Goal: Transaction & Acquisition: Purchase product/service

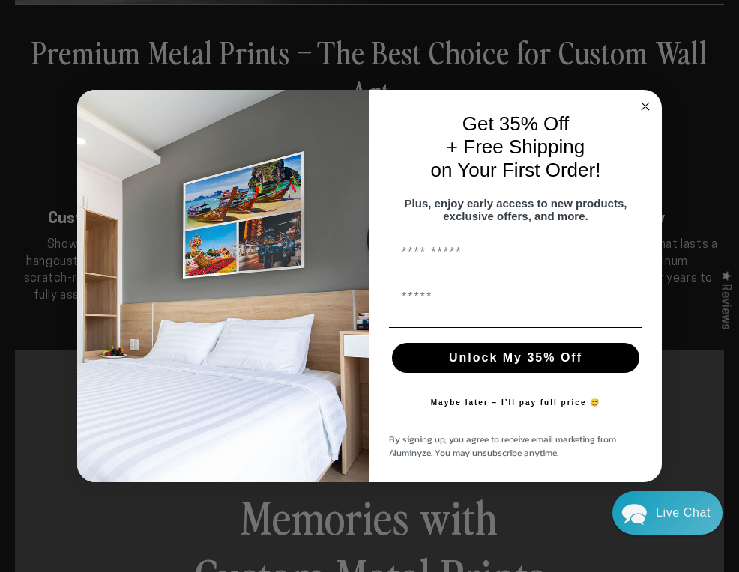
scroll to position [338, 0]
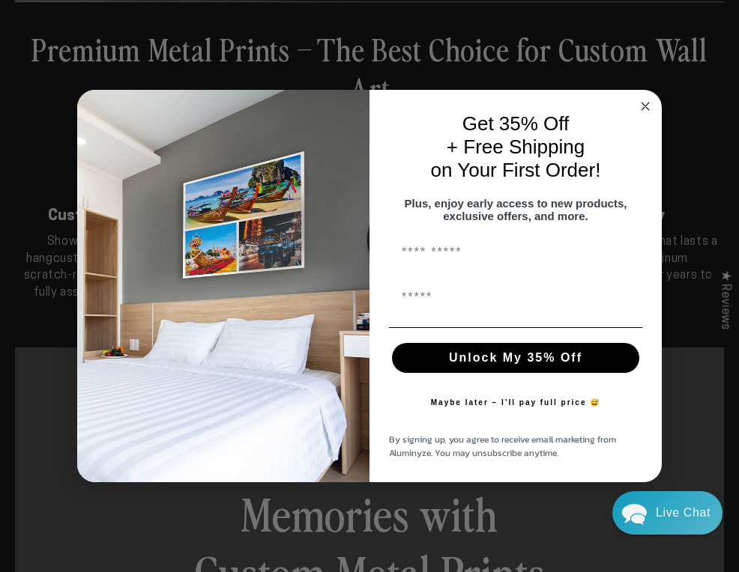
drag, startPoint x: 645, startPoint y: 94, endPoint x: 628, endPoint y: 102, distance: 18.8
click at [645, 98] on circle "Close dialog" at bounding box center [645, 106] width 17 height 17
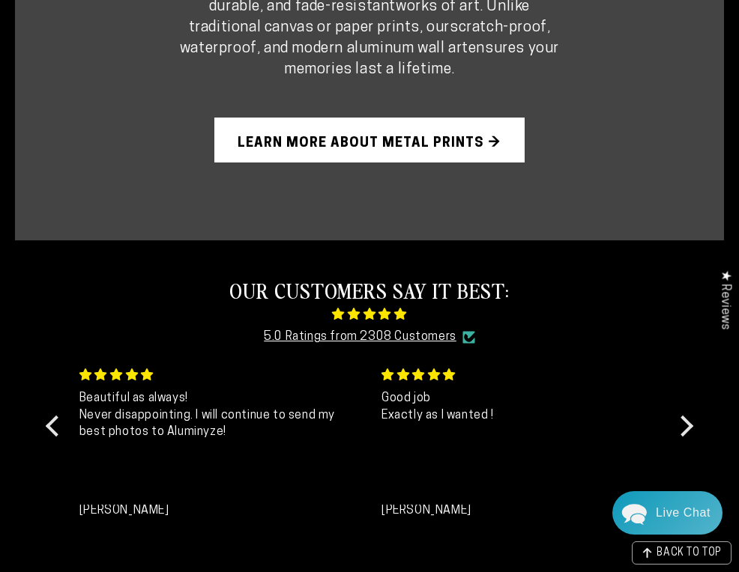
scroll to position [1018, 0]
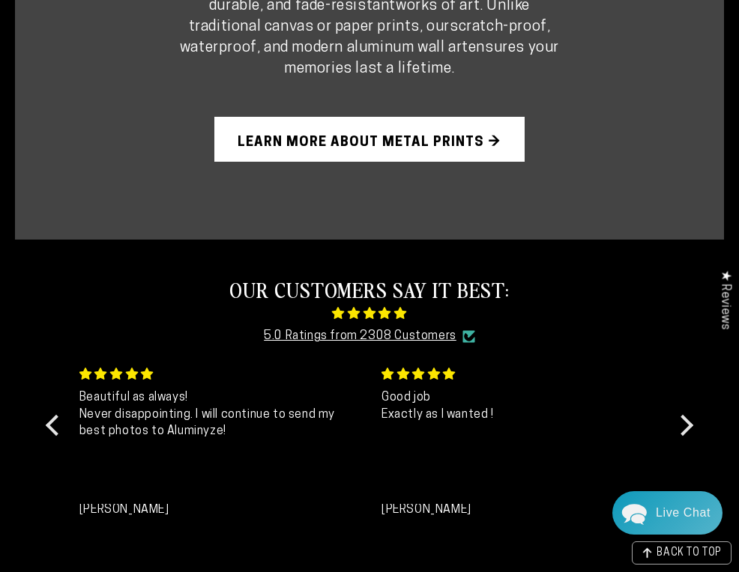
click at [423, 124] on link "Learn More About Metal Prints →" at bounding box center [369, 139] width 310 height 45
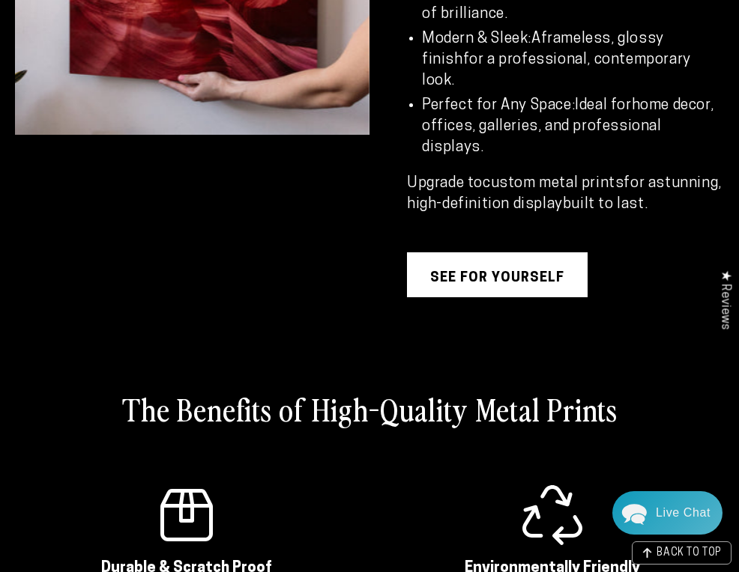
scroll to position [1286, 0]
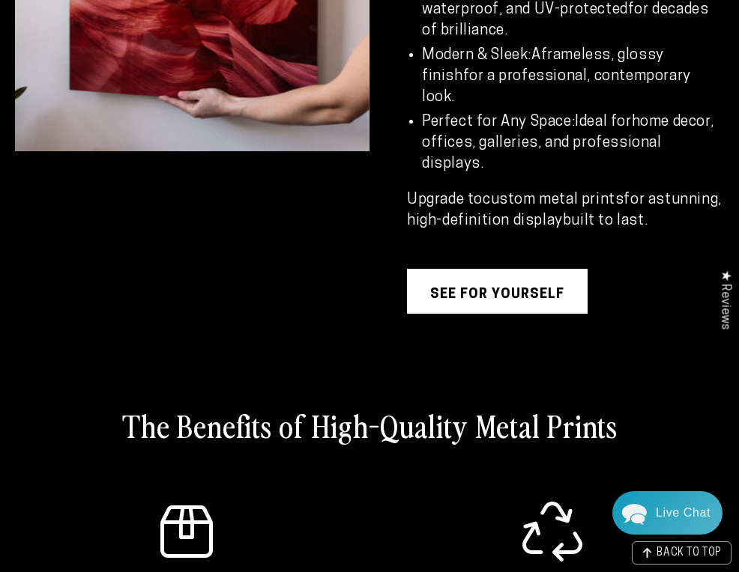
click at [482, 310] on link "see for yourself" at bounding box center [497, 291] width 181 height 45
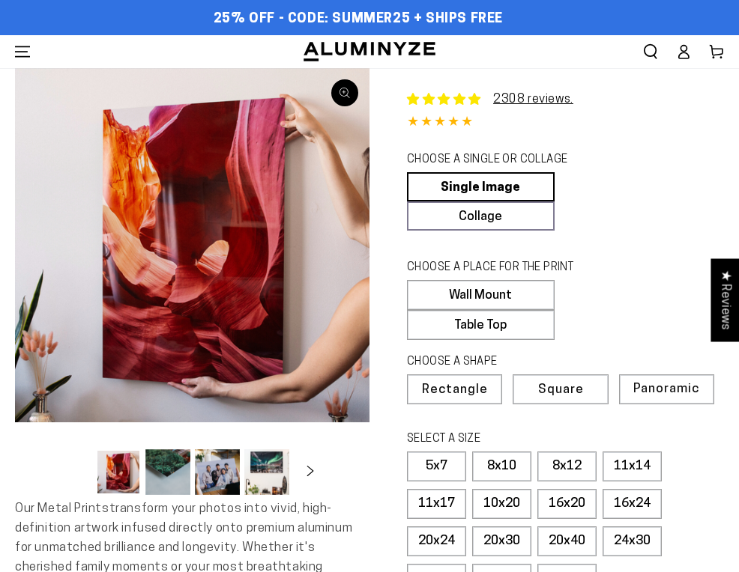
select select "**********"
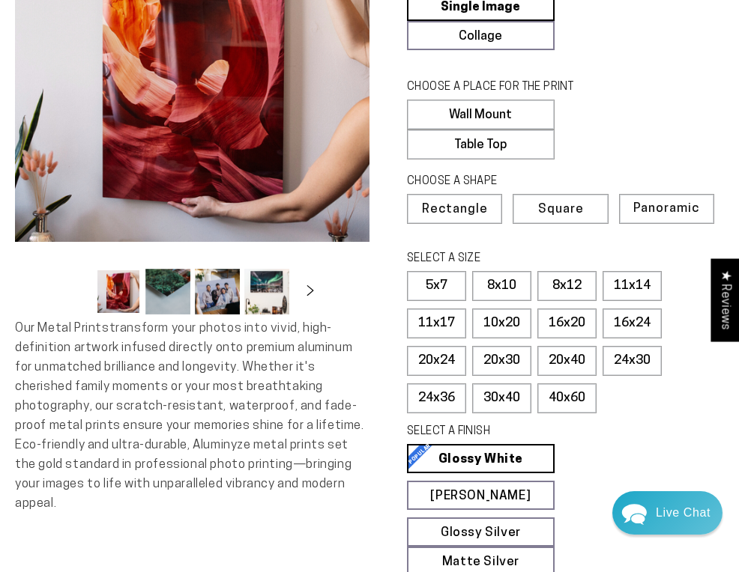
scroll to position [183, 0]
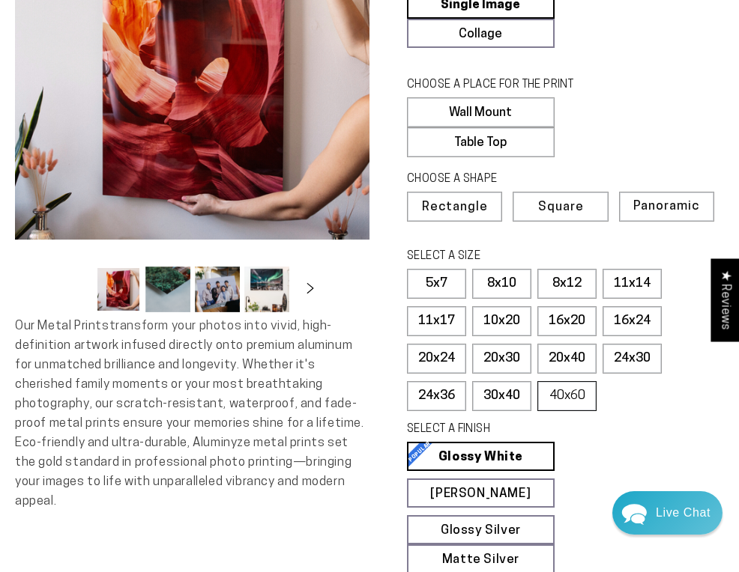
click at [566, 408] on label "40x60" at bounding box center [566, 396] width 59 height 30
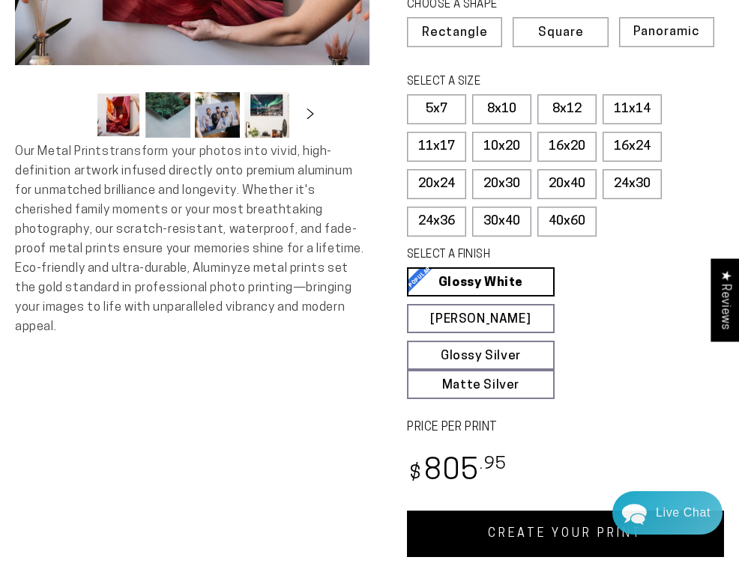
scroll to position [363, 0]
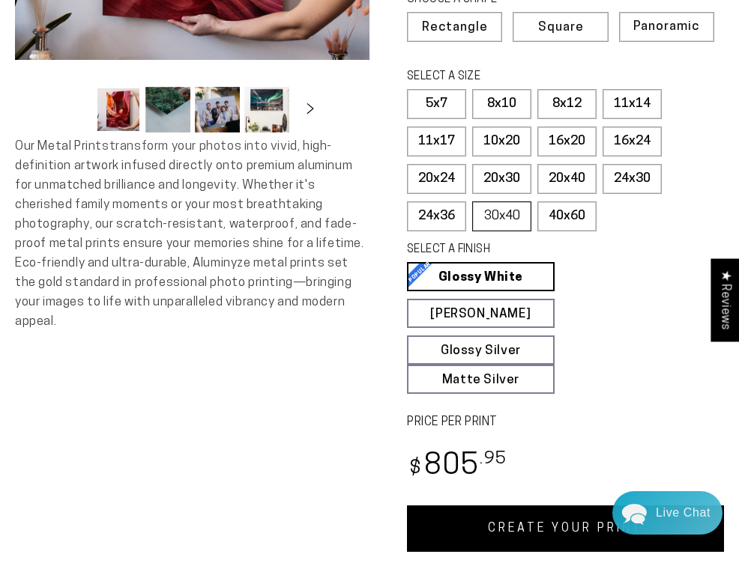
drag, startPoint x: 500, startPoint y: 230, endPoint x: 509, endPoint y: 237, distance: 11.2
click at [500, 230] on label "30x40" at bounding box center [501, 217] width 59 height 30
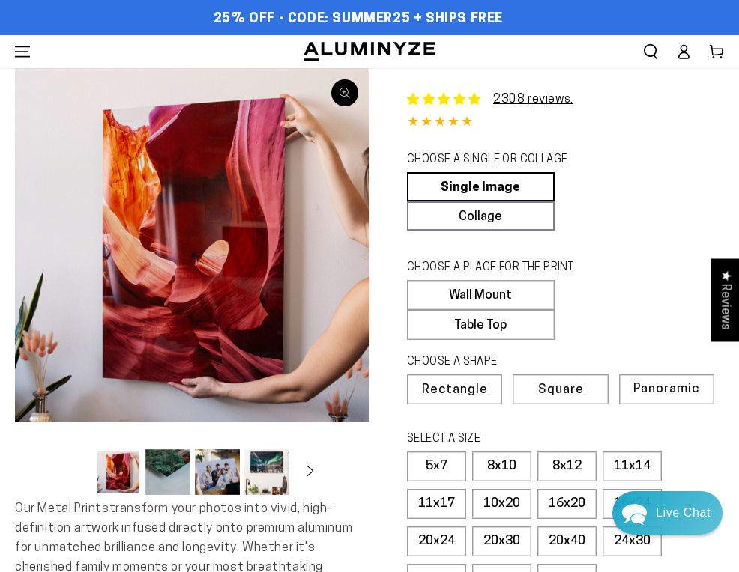
click at [242, 282] on button "Open media 1 in modal" at bounding box center [192, 245] width 354 height 354
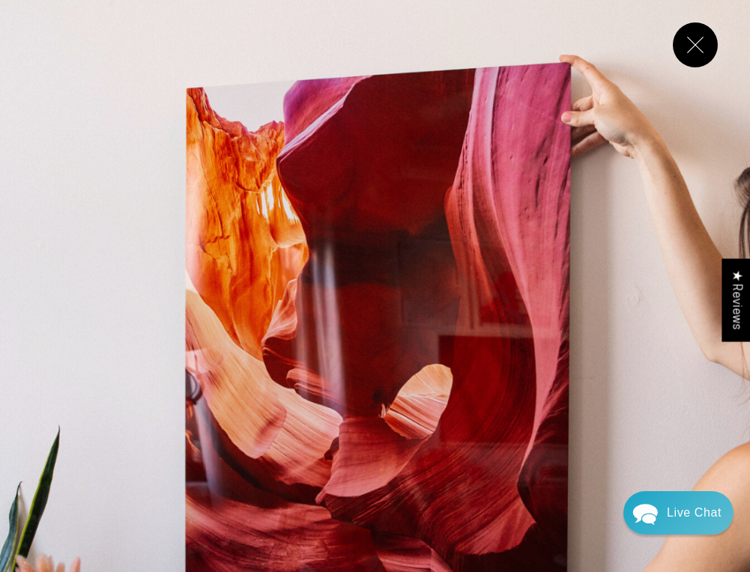
click at [694, 43] on button "Close" at bounding box center [695, 44] width 45 height 45
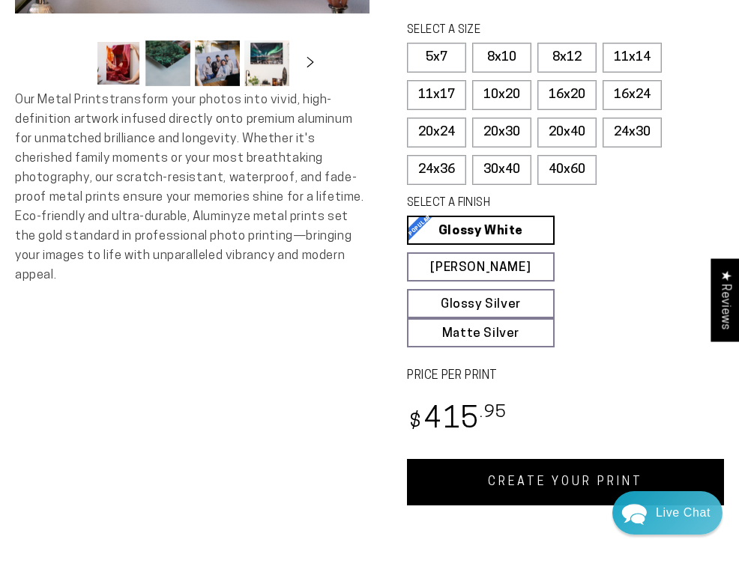
scroll to position [410, 0]
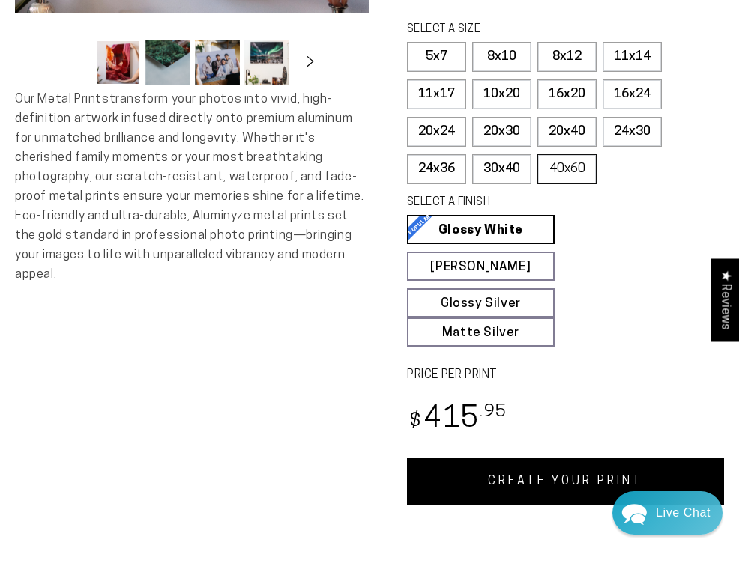
click at [569, 184] on label "40x60" at bounding box center [566, 169] width 59 height 30
